Goal: Navigation & Orientation: Find specific page/section

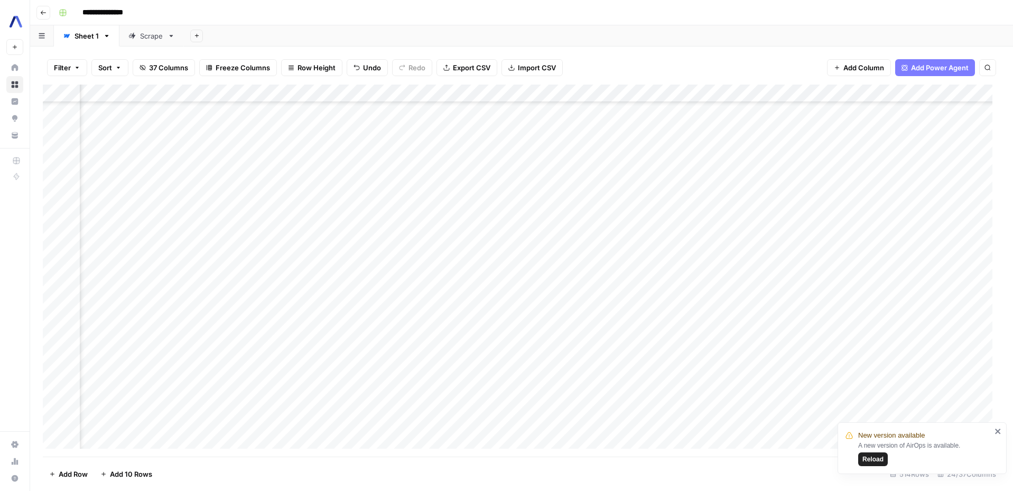
scroll to position [5826, 186]
click at [874, 454] on span "Reload" at bounding box center [872, 459] width 21 height 10
click at [663, 188] on div "Add Column" at bounding box center [521, 271] width 957 height 371
click at [664, 187] on div "Add Column" at bounding box center [521, 271] width 957 height 371
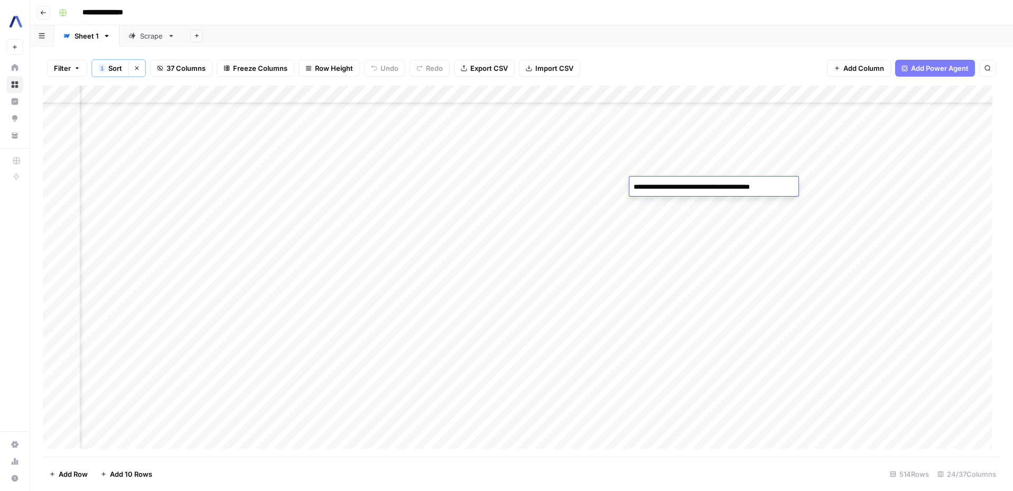
click at [664, 186] on textarea "**********" at bounding box center [713, 187] width 169 height 15
click at [793, 208] on div "Add Column" at bounding box center [521, 271] width 957 height 371
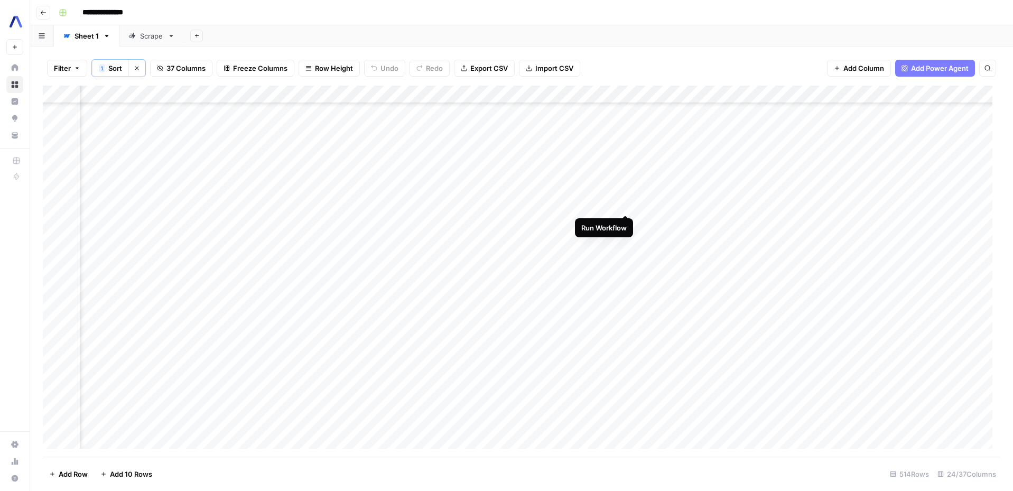
click at [623, 203] on div "Add Column" at bounding box center [521, 271] width 957 height 371
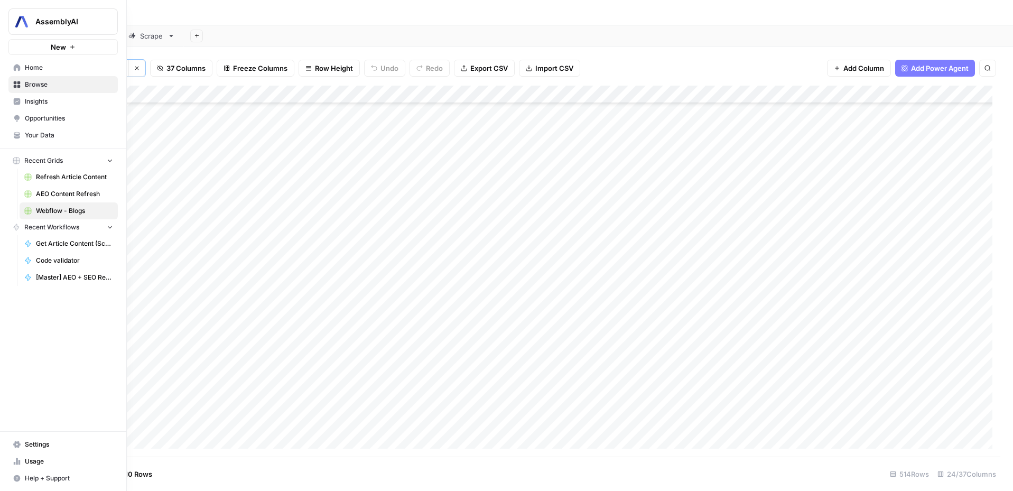
click at [38, 100] on span "Insights" at bounding box center [69, 102] width 88 height 10
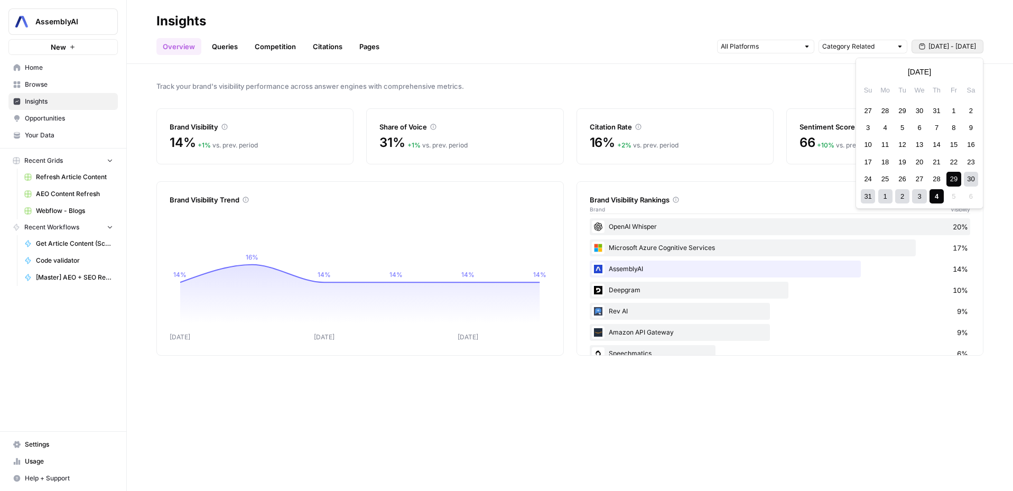
click at [935, 44] on span "Aug 29 - Sep 4" at bounding box center [952, 47] width 48 height 10
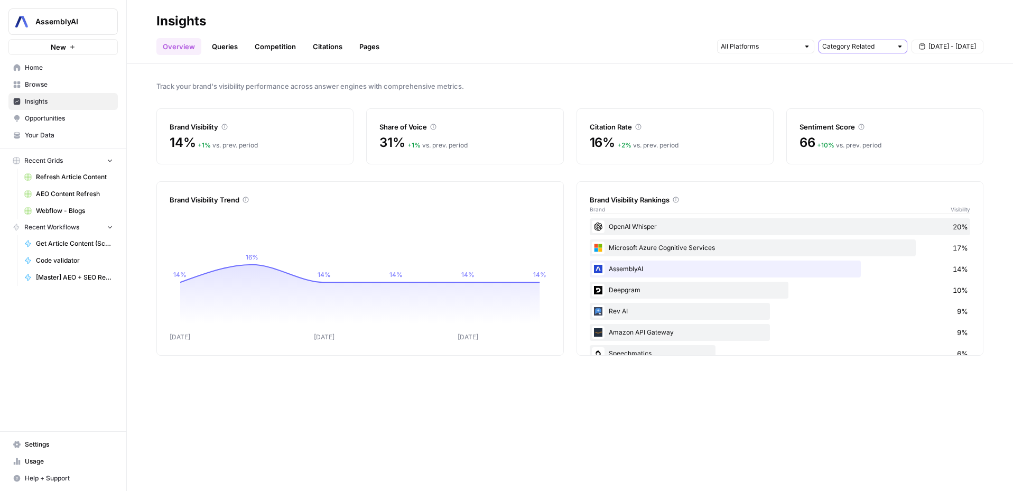
click at [854, 48] on input "text" at bounding box center [857, 46] width 70 height 11
click at [823, 45] on input "text" at bounding box center [857, 46] width 70 height 11
type input "Category Related"
click at [798, 46] on input "text" at bounding box center [760, 46] width 78 height 11
click at [776, 23] on h2 "Insights" at bounding box center [569, 21] width 827 height 17
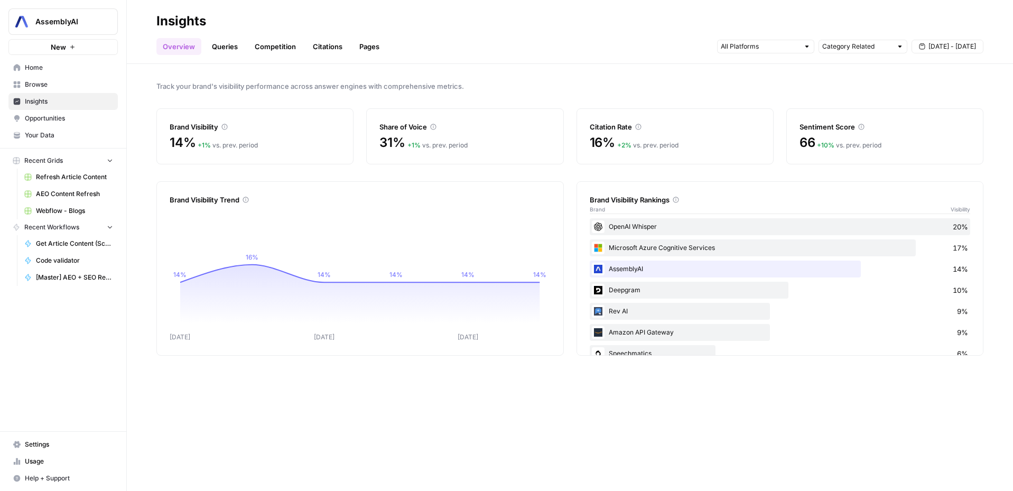
click at [230, 49] on link "Queries" at bounding box center [225, 46] width 39 height 17
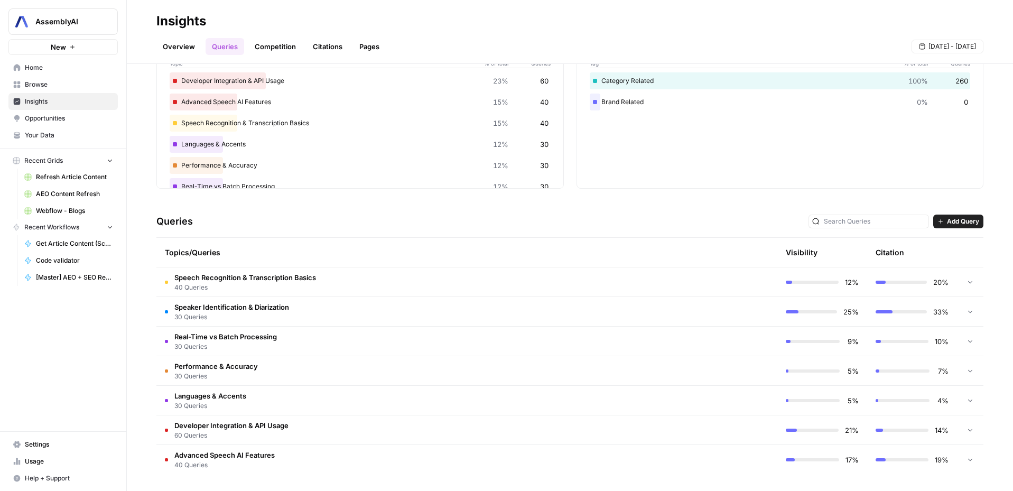
scroll to position [73, 0]
click at [938, 45] on span "Aug 29 - Sep 4" at bounding box center [952, 47] width 48 height 10
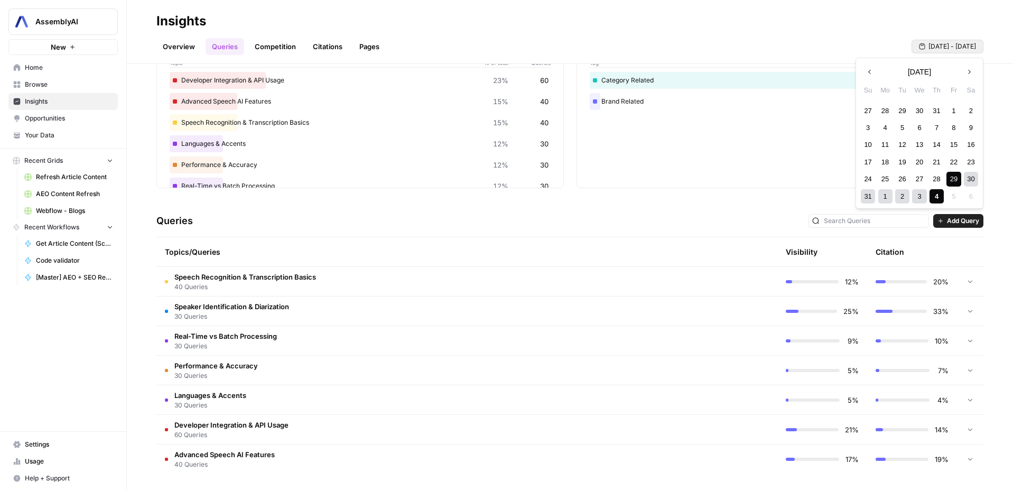
click at [871, 73] on icon "button" at bounding box center [869, 71] width 7 height 7
click at [278, 51] on link "Competition" at bounding box center [275, 46] width 54 height 17
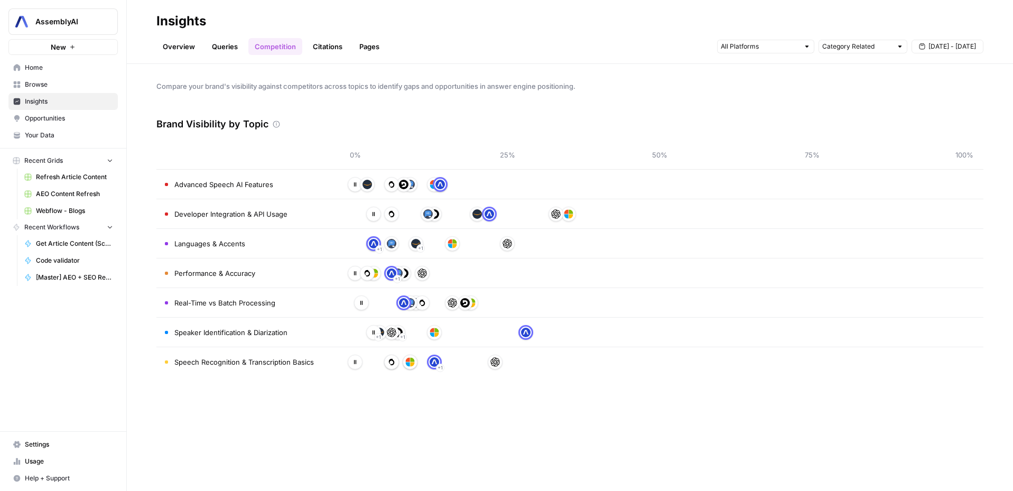
click at [317, 49] on link "Citations" at bounding box center [327, 46] width 42 height 17
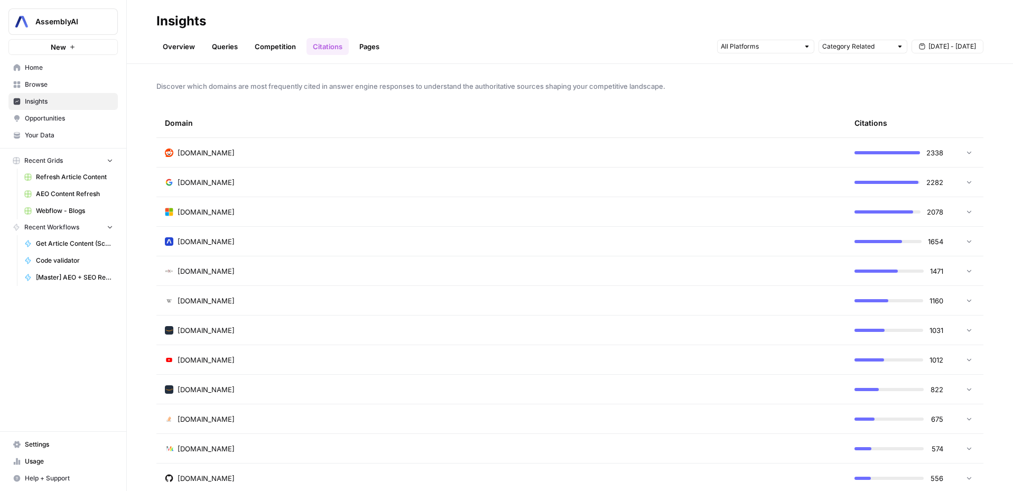
click at [363, 49] on link "Pages" at bounding box center [369, 46] width 33 height 17
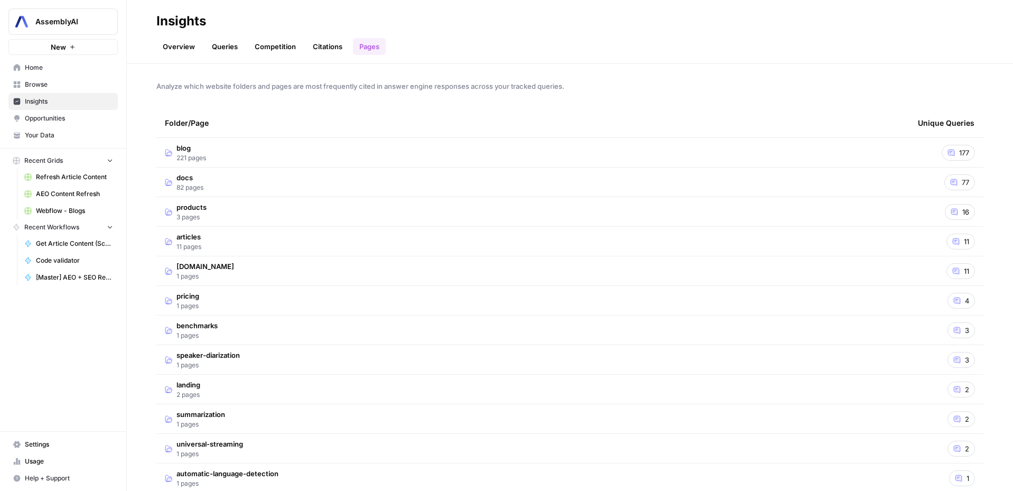
click at [191, 46] on link "Overview" at bounding box center [178, 46] width 45 height 17
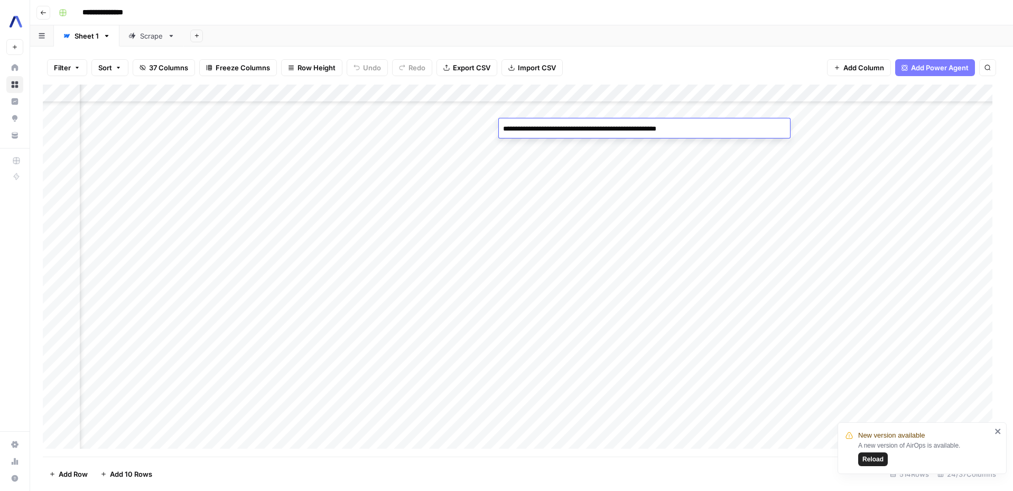
scroll to position [6126, 189]
